Goal: Task Accomplishment & Management: Complete application form

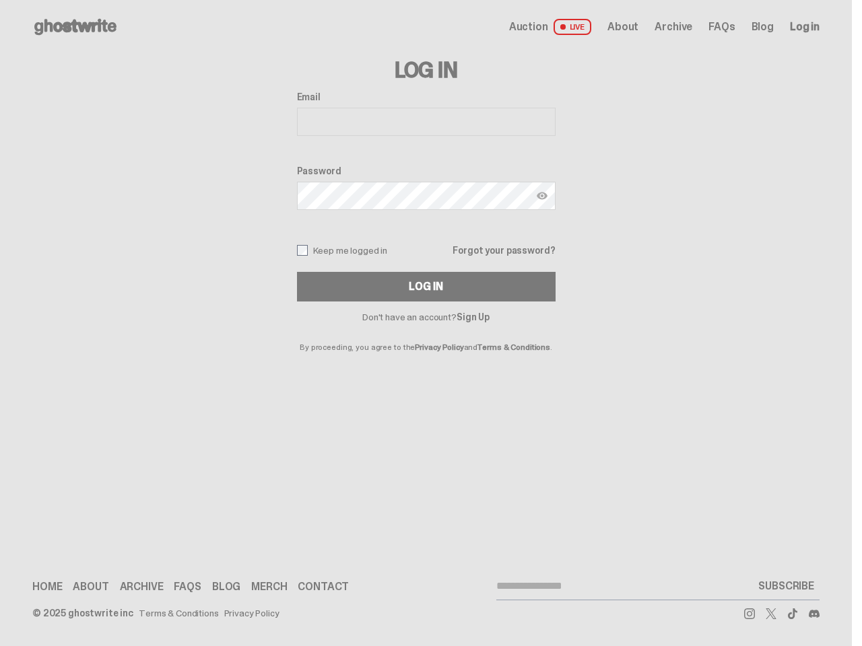
click at [425, 323] on p "By proceeding, you agree to the Privacy Policy and Terms & Conditions ." at bounding box center [426, 337] width 259 height 30
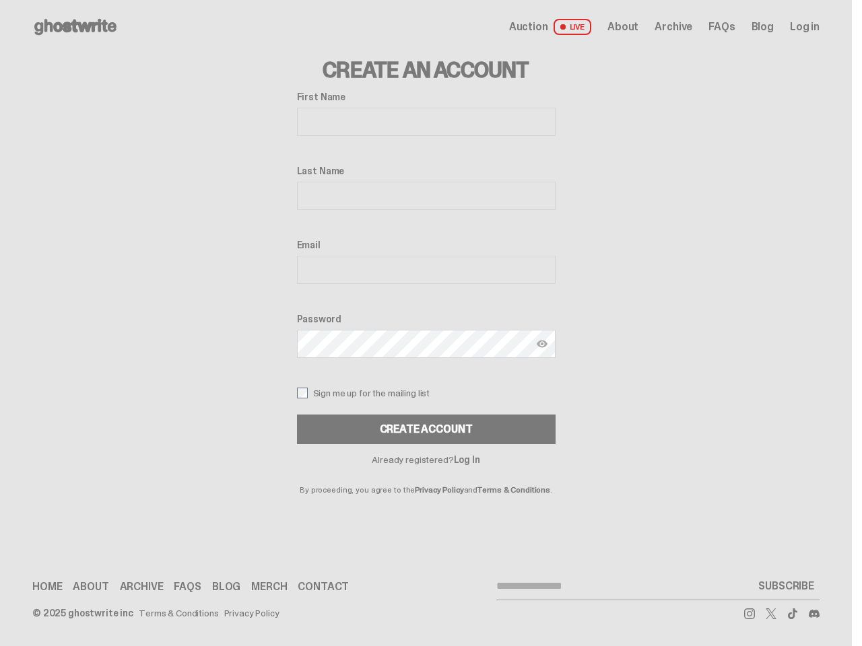
click at [425, 323] on label "Password" at bounding box center [426, 319] width 259 height 11
